Goal: Book appointment/travel/reservation

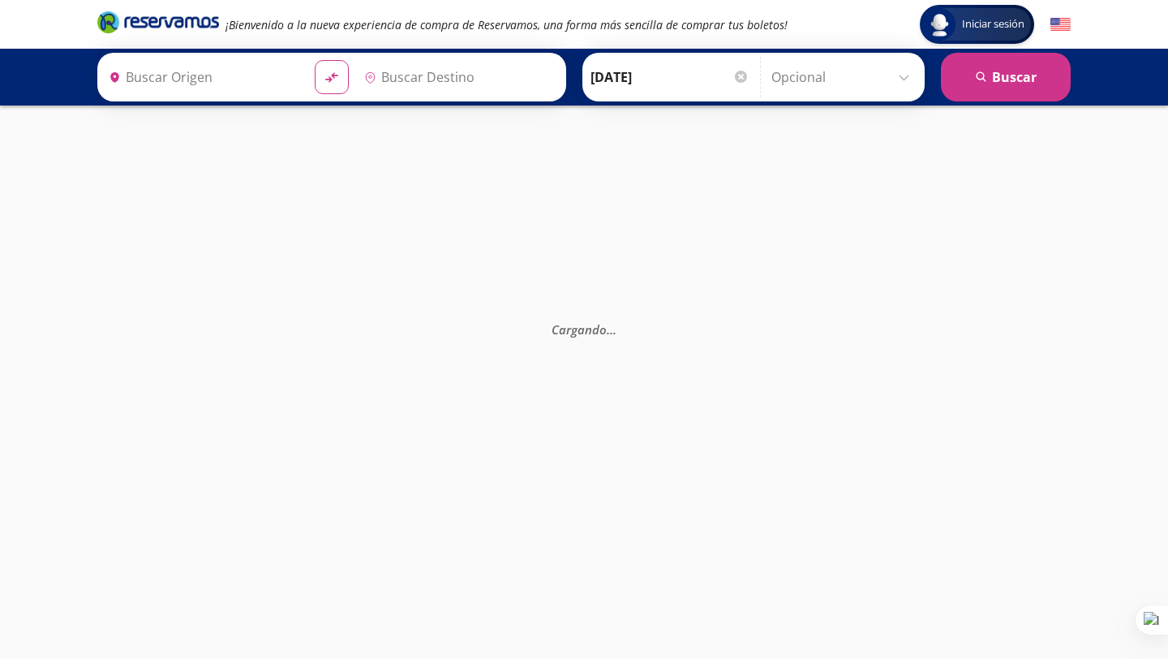
type input "Santiago de Querétaro, [GEOGRAPHIC_DATA]"
type input "Ixtapa, [GEOGRAPHIC_DATA]"
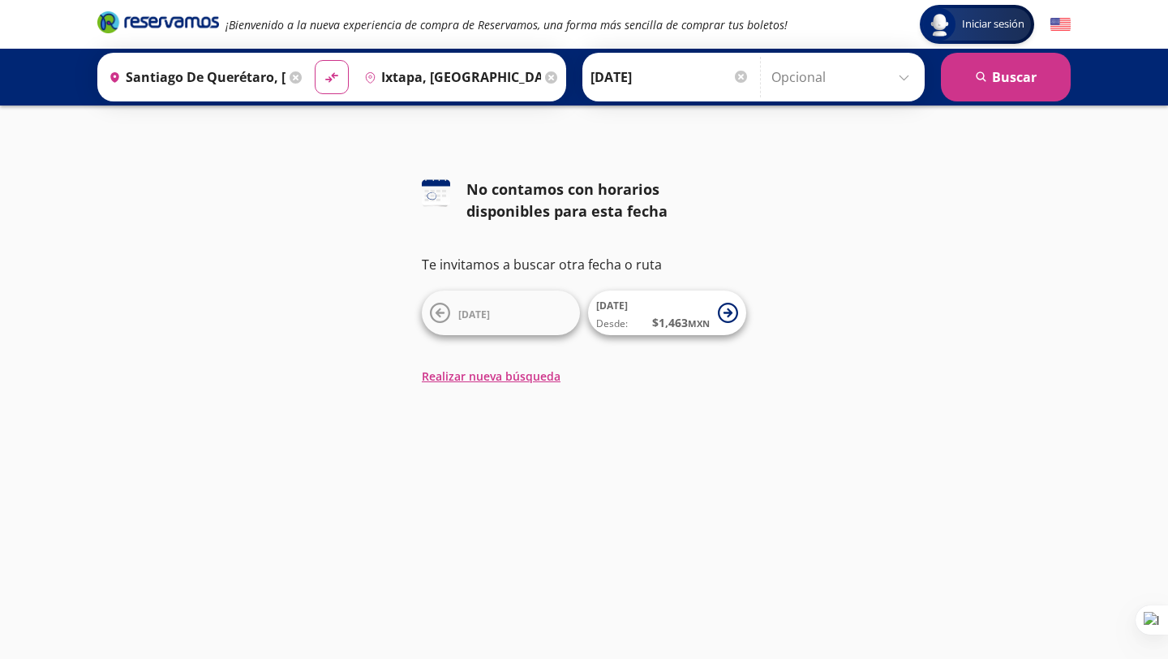
click at [673, 82] on input "[DATE]" at bounding box center [670, 77] width 159 height 41
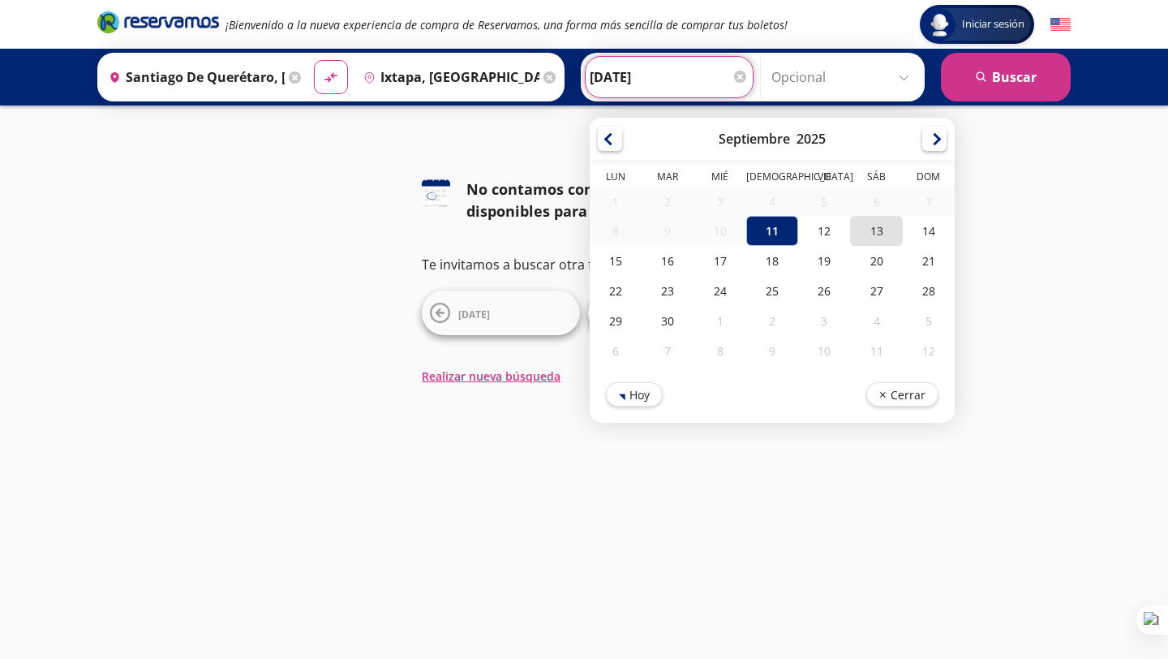
click at [850, 236] on div "13" at bounding box center [876, 231] width 52 height 30
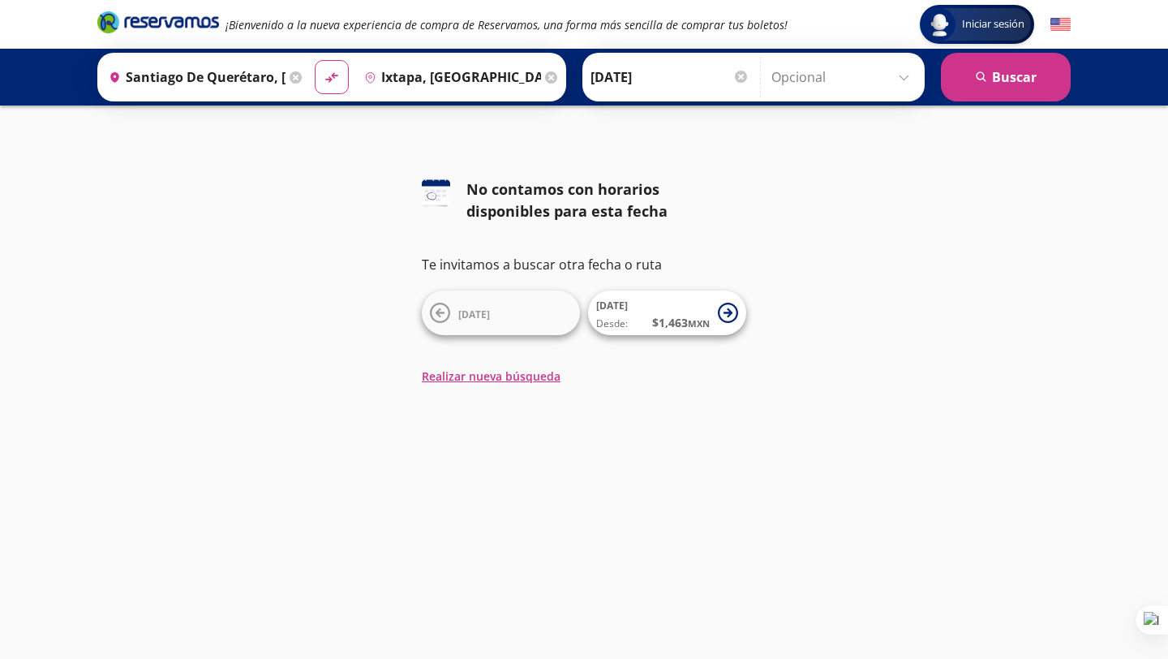
click at [638, 88] on input "[DATE]" at bounding box center [670, 77] width 159 height 41
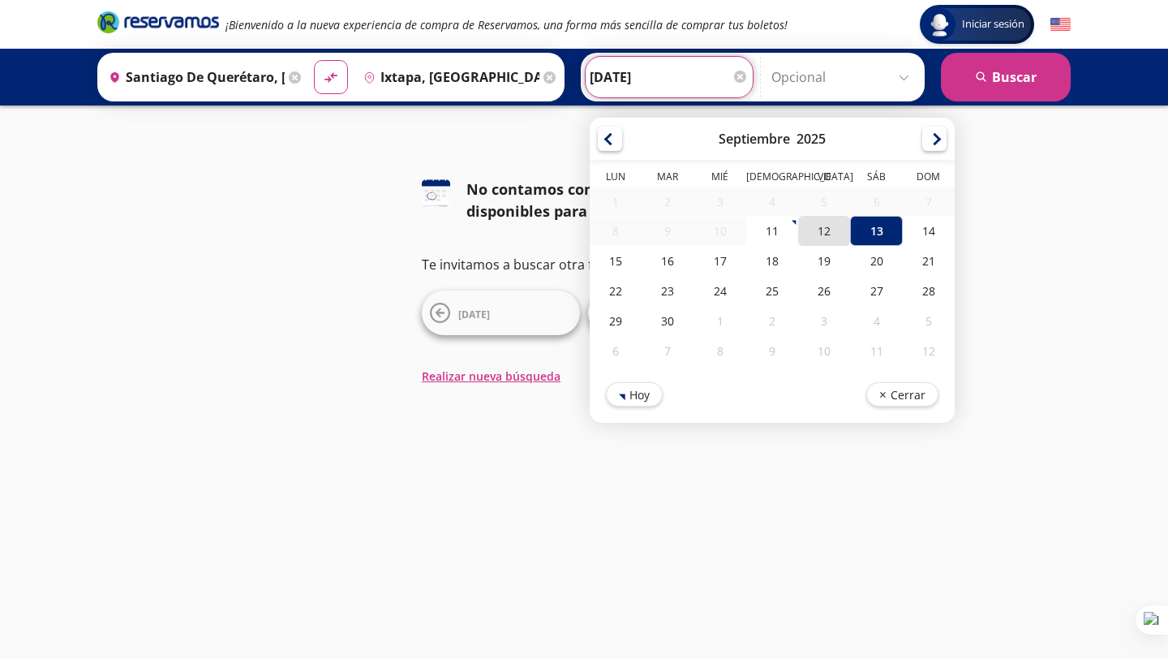
click at [809, 221] on div "12" at bounding box center [824, 231] width 52 height 30
type input "[DATE]"
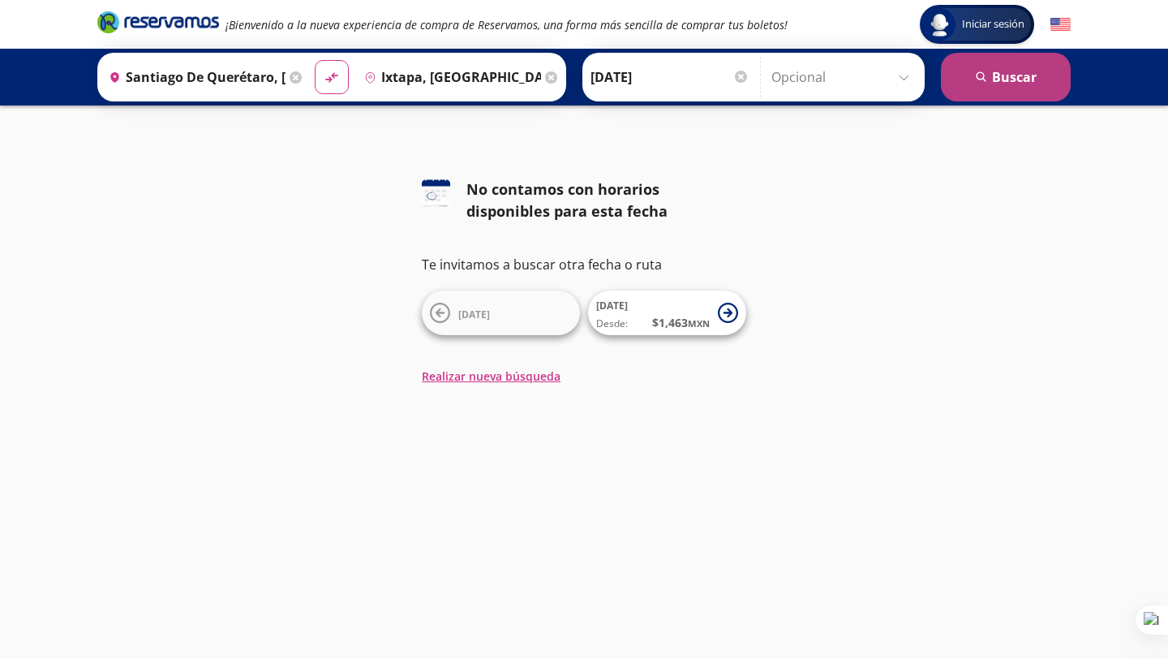
click at [1008, 65] on button "search [GEOGRAPHIC_DATA]" at bounding box center [1006, 77] width 130 height 49
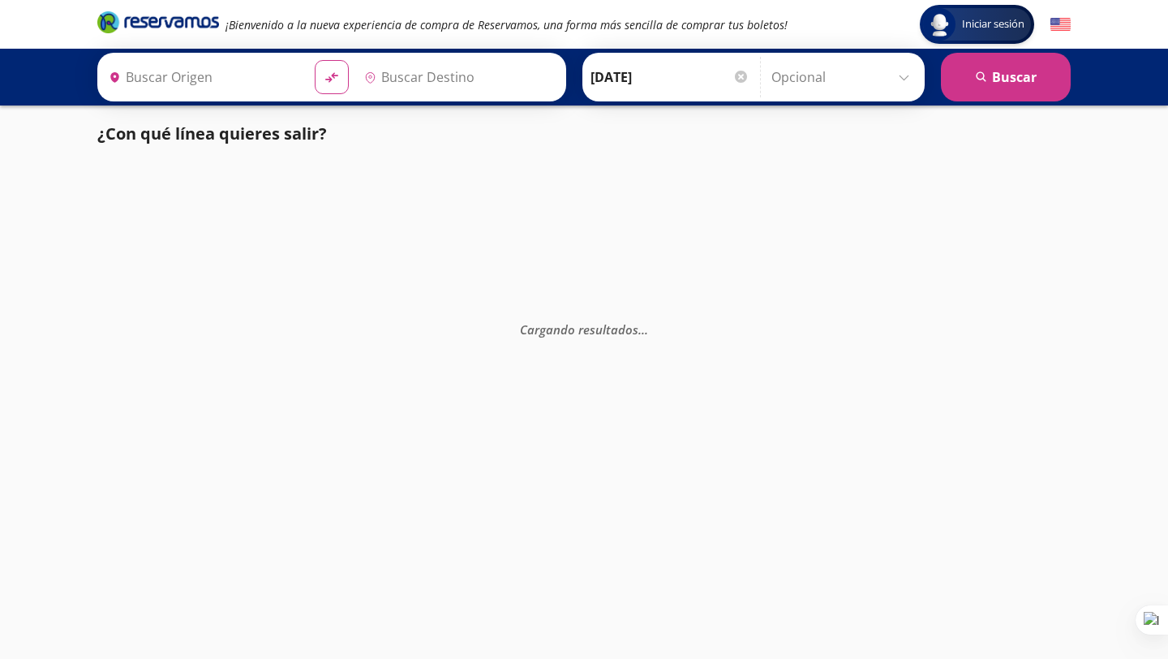
type input "Santiago de Querétaro, [GEOGRAPHIC_DATA]"
type input "Ixtapa, [GEOGRAPHIC_DATA]"
